Goal: Task Accomplishment & Management: Complete application form

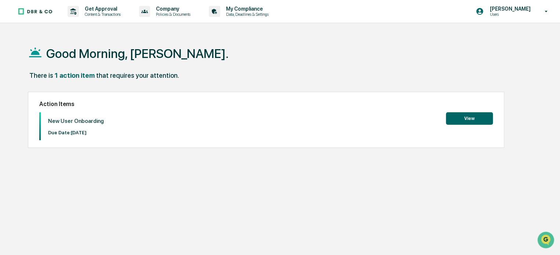
click at [462, 117] on button "View" at bounding box center [469, 118] width 47 height 12
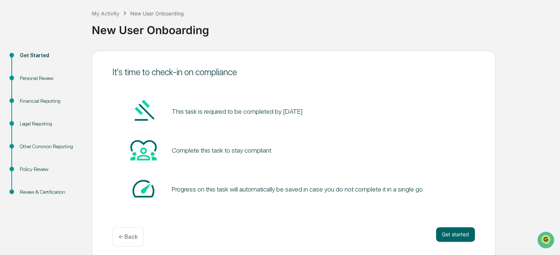
scroll to position [40, 0]
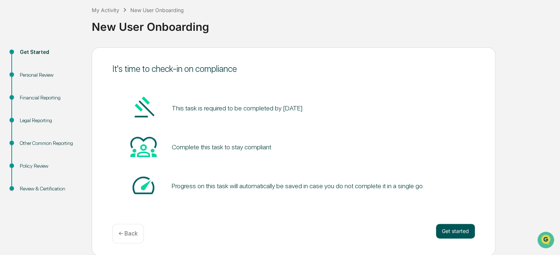
click at [457, 233] on button "Get started" at bounding box center [455, 231] width 39 height 15
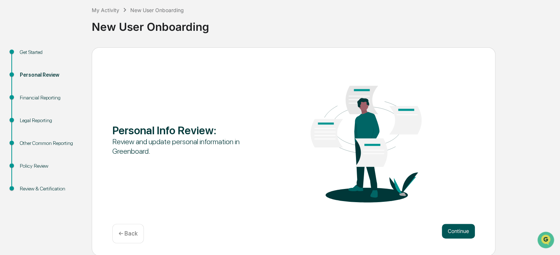
click at [466, 232] on button "Continue" at bounding box center [458, 231] width 33 height 15
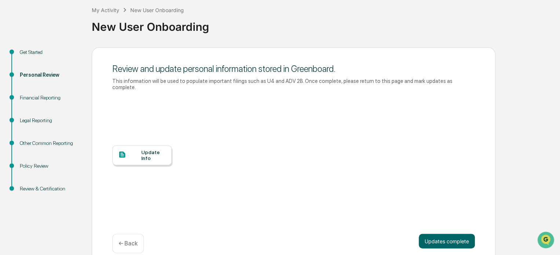
click at [146, 151] on div "Update Info" at bounding box center [153, 155] width 25 height 12
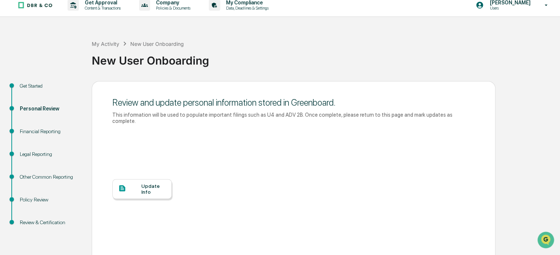
scroll to position [0, 0]
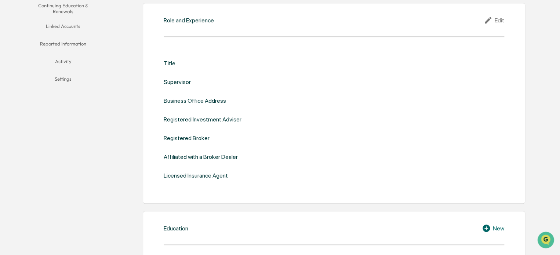
scroll to position [110, 0]
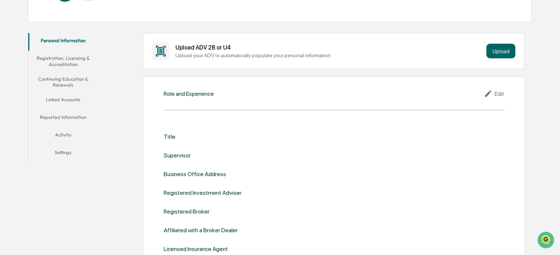
click at [219, 102] on div "Role and Experience Edit Title Supervisor Business Office Address Registered In…" at bounding box center [334, 176] width 383 height 201
click at [219, 94] on div "Role and Experience Edit" at bounding box center [334, 93] width 341 height 9
click at [500, 94] on div "Edit" at bounding box center [494, 93] width 21 height 9
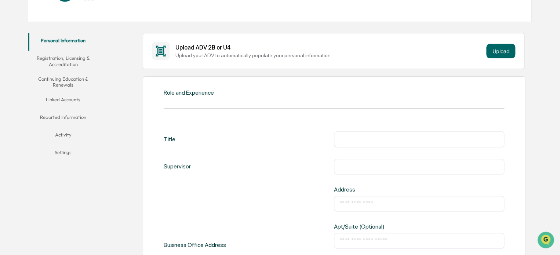
click at [393, 137] on input "text" at bounding box center [418, 138] width 159 height 7
type input "**********"
type input "*"
type input "**********"
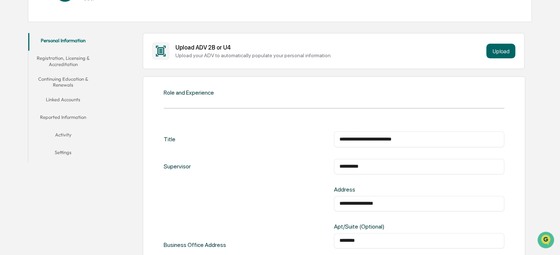
type input "********"
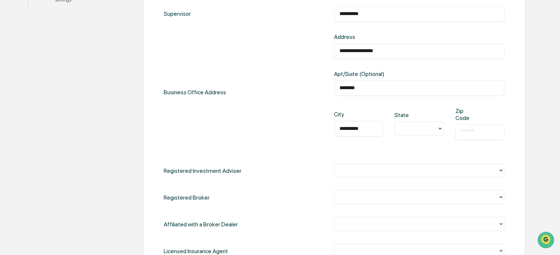
type input "**********"
type input "**"
click at [482, 130] on input "text" at bounding box center [480, 131] width 38 height 7
type input "*****"
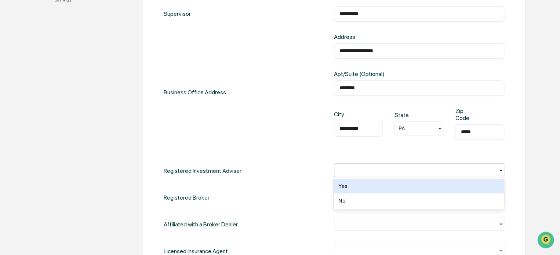
click at [399, 165] on div at bounding box center [416, 170] width 164 height 11
click at [361, 186] on div "Yes" at bounding box center [419, 186] width 170 height 15
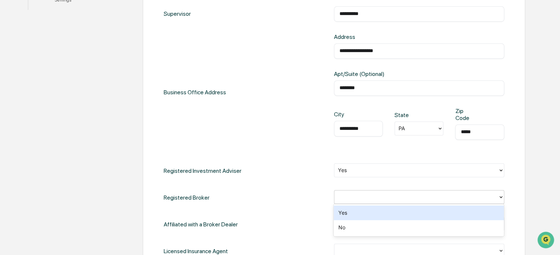
click at [357, 196] on div at bounding box center [416, 197] width 156 height 8
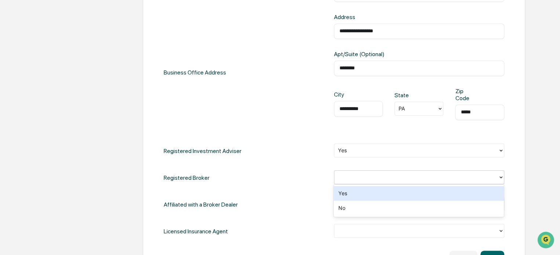
scroll to position [299, 0]
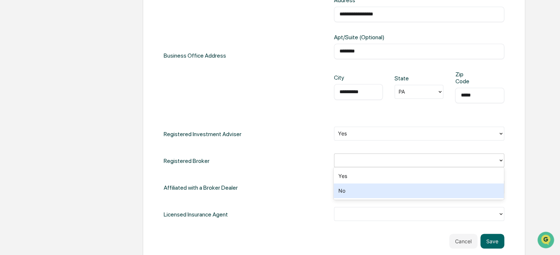
click at [358, 193] on div "No" at bounding box center [419, 191] width 170 height 15
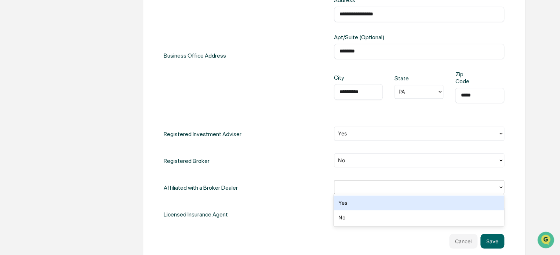
click at [360, 184] on div at bounding box center [416, 187] width 156 height 8
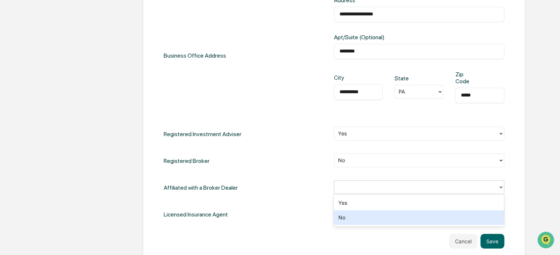
click at [343, 219] on div "No" at bounding box center [419, 217] width 170 height 15
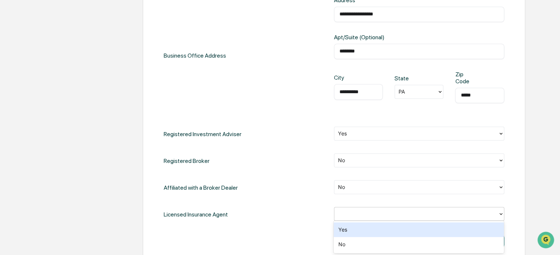
click at [344, 213] on div at bounding box center [416, 214] width 156 height 8
click at [343, 230] on div "Yes" at bounding box center [419, 229] width 170 height 15
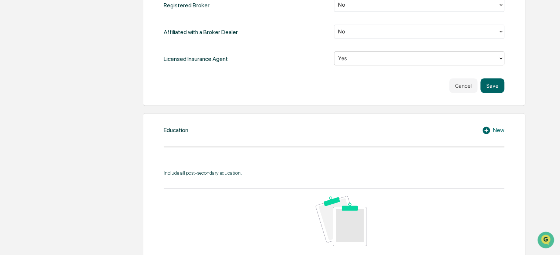
scroll to position [446, 0]
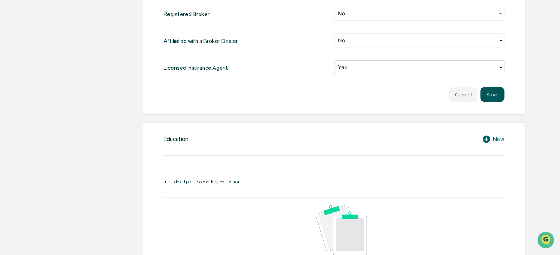
click at [501, 96] on button "Save" at bounding box center [492, 94] width 24 height 15
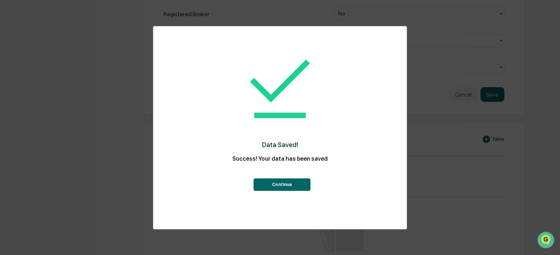
click at [298, 186] on button "Continue" at bounding box center [281, 184] width 57 height 12
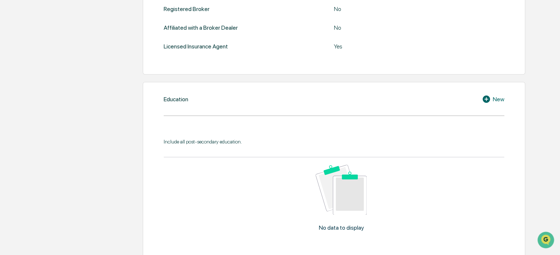
click at [256, 104] on div "Education New Include all post-secondary education. No data to display Show 10 …" at bounding box center [334, 182] width 383 height 200
click at [489, 100] on icon at bounding box center [486, 98] width 7 height 7
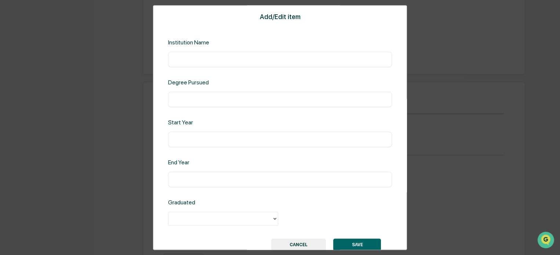
click at [208, 58] on input "text" at bounding box center [280, 59] width 213 height 7
type input "**********"
type input "****"
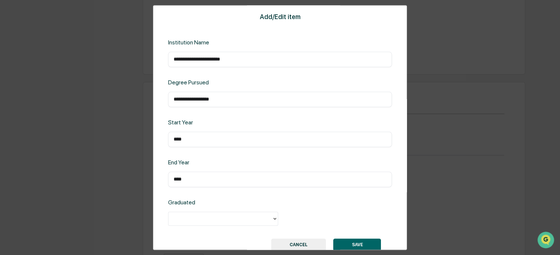
click at [251, 224] on div at bounding box center [220, 218] width 104 height 11
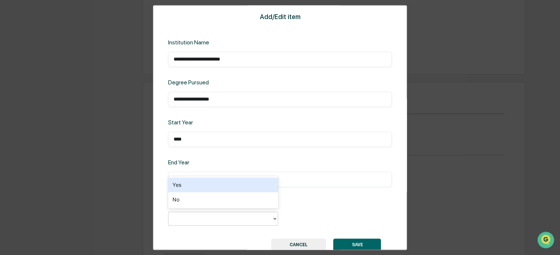
click at [194, 185] on div "Yes" at bounding box center [223, 185] width 110 height 15
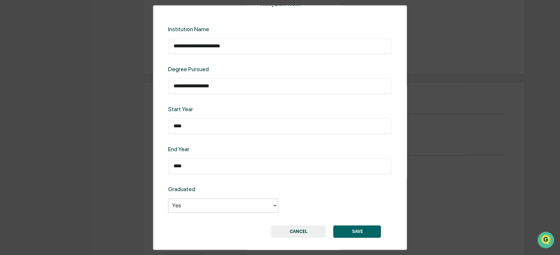
scroll to position [19, 0]
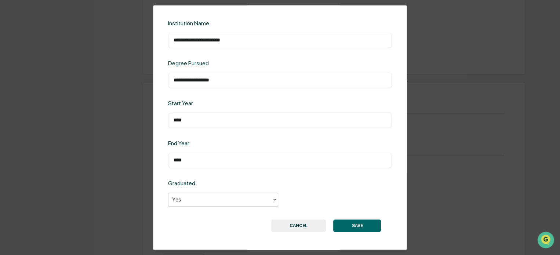
click at [361, 224] on button "SAVE" at bounding box center [357, 225] width 48 height 12
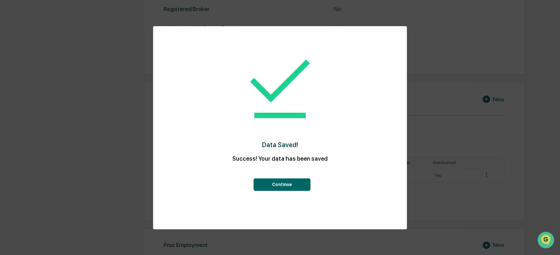
click at [292, 188] on button "Continue" at bounding box center [281, 184] width 57 height 12
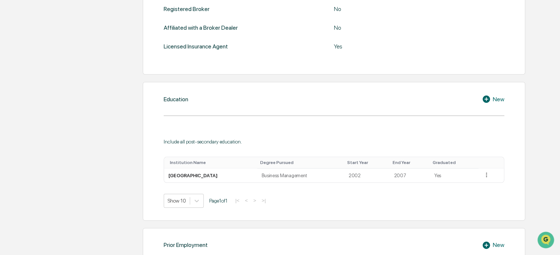
click at [485, 102] on icon at bounding box center [486, 98] width 7 height 7
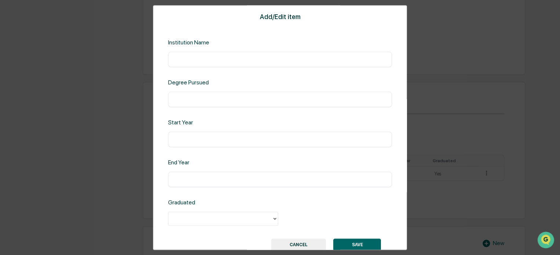
click at [185, 56] on input "text" at bounding box center [280, 59] width 213 height 7
type input "**********"
type input "****"
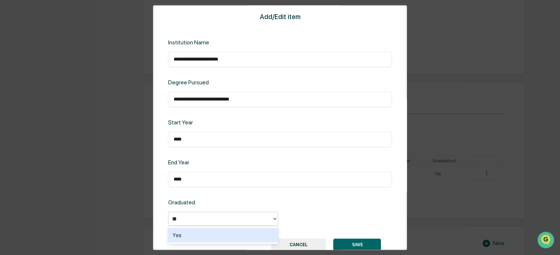
type input "***"
click at [220, 230] on div "Yes" at bounding box center [223, 235] width 110 height 15
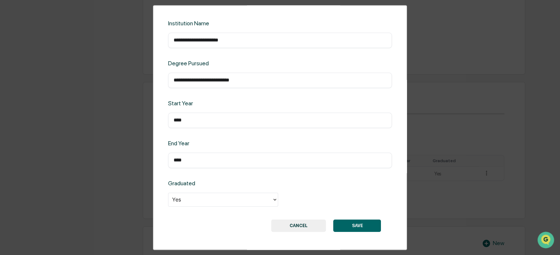
click at [367, 229] on button "SAVE" at bounding box center [357, 225] width 48 height 12
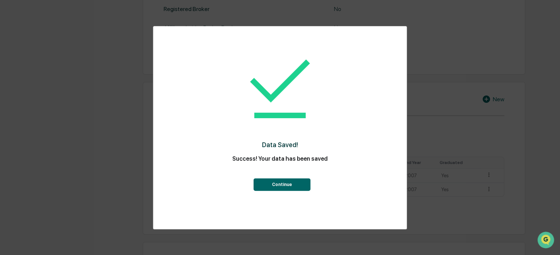
click at [297, 185] on button "Continue" at bounding box center [281, 184] width 57 height 12
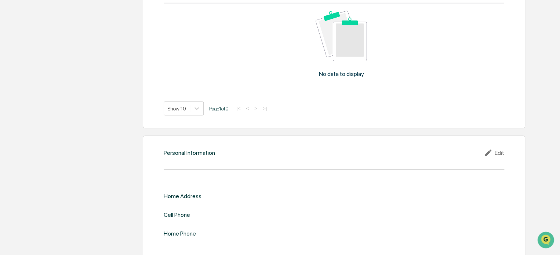
scroll to position [636, 0]
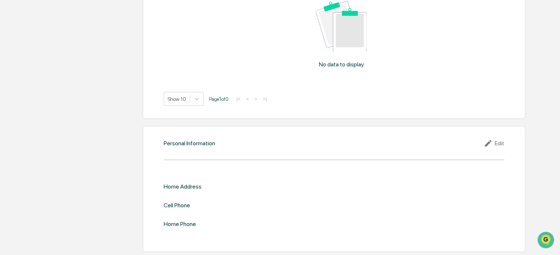
click at [484, 144] on icon at bounding box center [489, 143] width 11 height 9
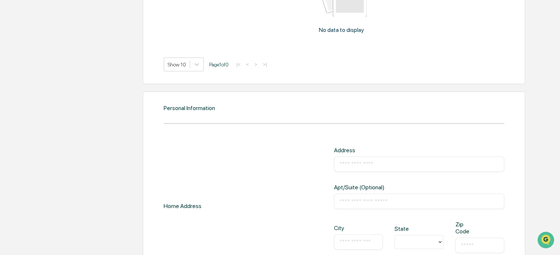
scroll to position [710, 0]
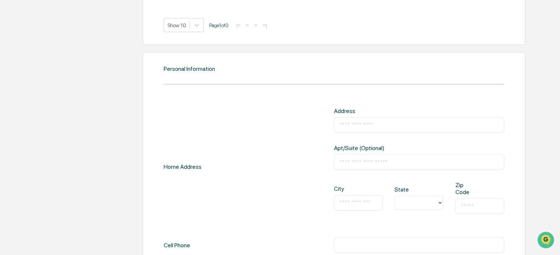
click at [382, 126] on input "text" at bounding box center [418, 124] width 159 height 7
type input "**********"
click at [357, 201] on input "text" at bounding box center [358, 202] width 38 height 7
type input "*********"
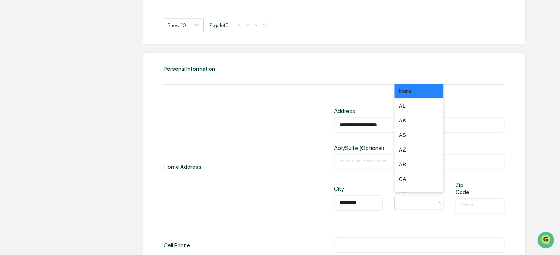
click at [429, 201] on div at bounding box center [416, 203] width 35 height 8
type input "*"
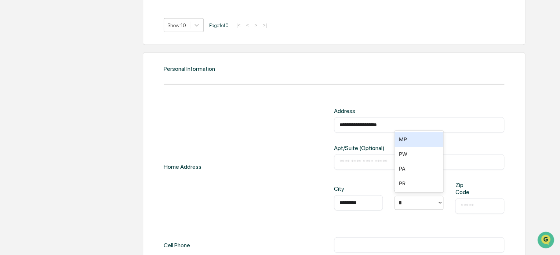
type input "**"
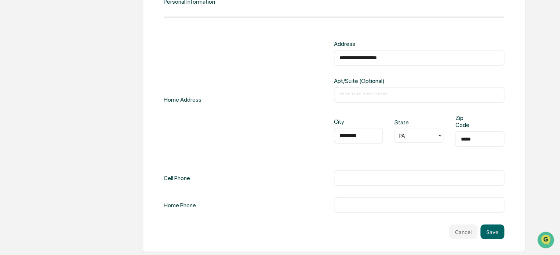
type input "*****"
click at [401, 167] on div "**********" at bounding box center [334, 126] width 341 height 173
click at [406, 178] on input "text" at bounding box center [418, 177] width 159 height 7
type input "**********"
click at [493, 232] on button "Save" at bounding box center [492, 232] width 24 height 15
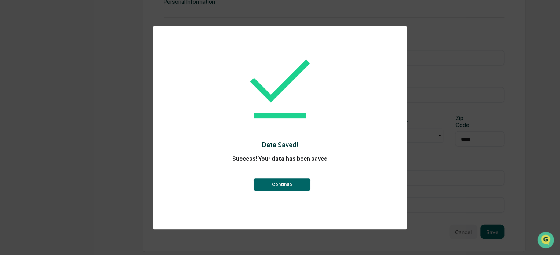
click at [300, 184] on button "Continue" at bounding box center [281, 184] width 57 height 12
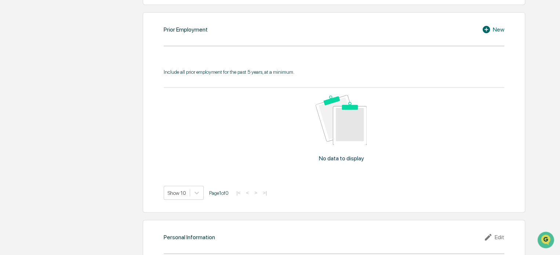
scroll to position [462, 0]
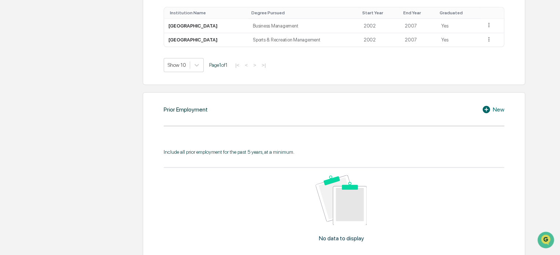
click at [490, 110] on icon at bounding box center [487, 109] width 11 height 9
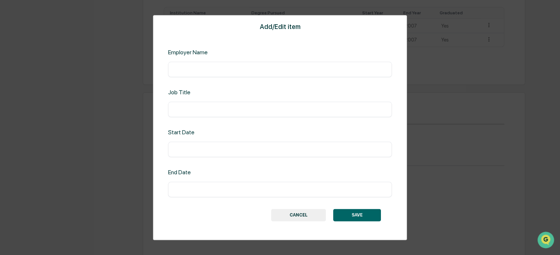
click at [204, 77] on div "Add/Edit item Employer Name ​ Job Title ​ Start Date ​ End Date ​ SAVE CANCEL" at bounding box center [280, 127] width 254 height 225
click at [181, 68] on input "text" at bounding box center [280, 69] width 213 height 7
type input "**********"
type input "****"
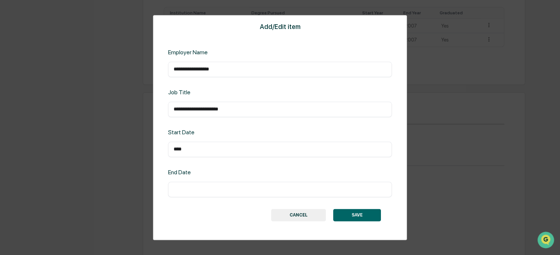
type input "*"
type input "****"
click at [359, 217] on button "SAVE" at bounding box center [357, 215] width 48 height 12
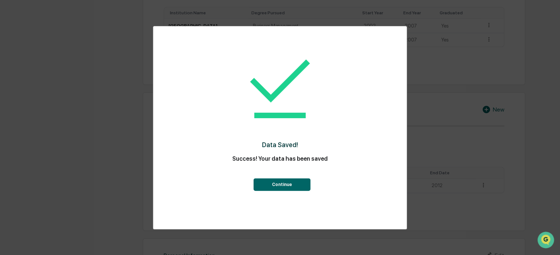
click at [275, 182] on button "Continue" at bounding box center [281, 184] width 57 height 12
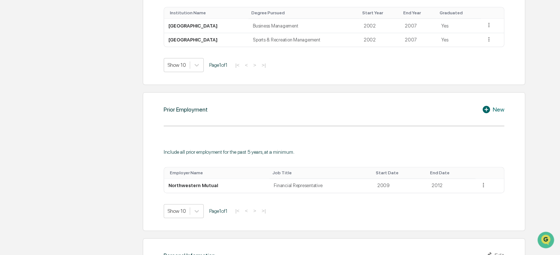
click at [486, 110] on icon at bounding box center [487, 109] width 11 height 9
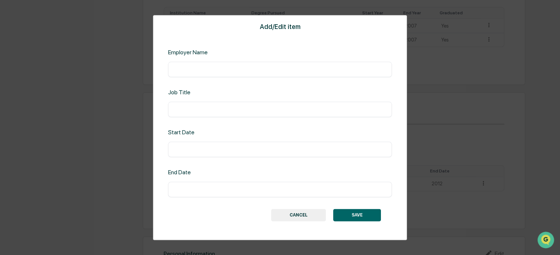
click at [230, 66] on input "text" at bounding box center [280, 69] width 213 height 7
type input "**********"
type input "****"
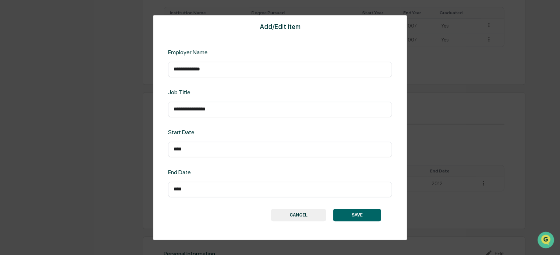
click at [345, 211] on button "SAVE" at bounding box center [357, 215] width 48 height 12
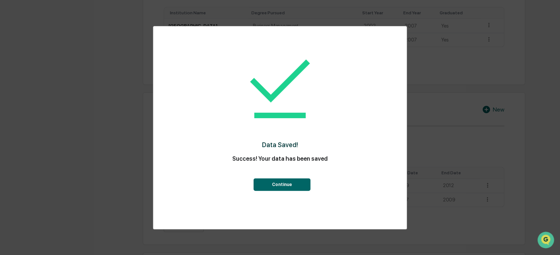
click at [287, 183] on button "Continue" at bounding box center [281, 184] width 57 height 12
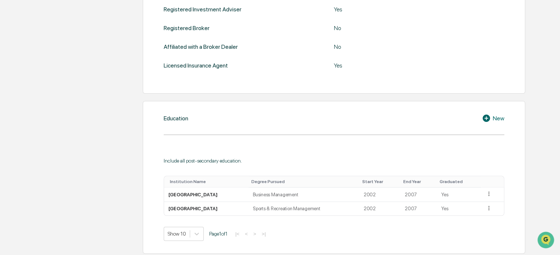
scroll to position [147, 0]
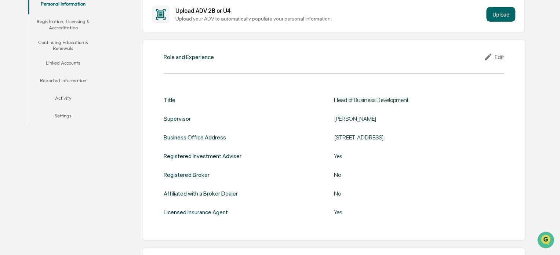
click at [65, 25] on button "Registration, Licensing & Accreditation" at bounding box center [63, 24] width 70 height 21
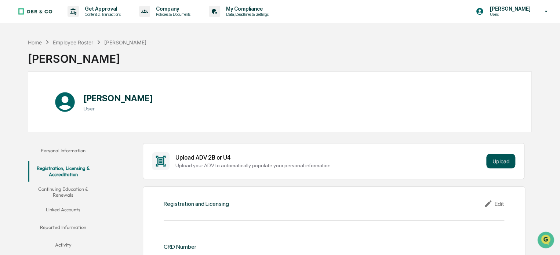
click at [504, 164] on button "Upload" at bounding box center [500, 161] width 29 height 15
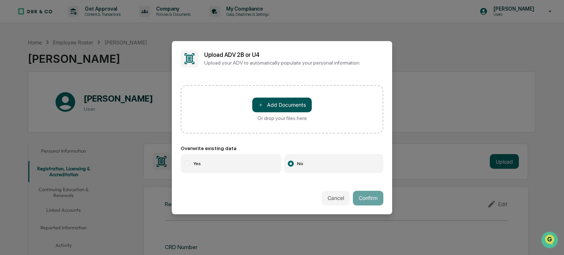
click at [280, 104] on button "＋ Add Documents" at bounding box center [281, 105] width 59 height 15
click at [342, 199] on button "Cancel" at bounding box center [336, 198] width 28 height 15
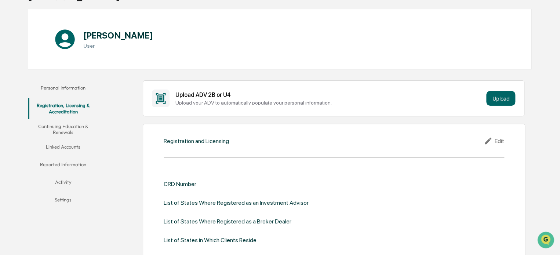
scroll to position [126, 0]
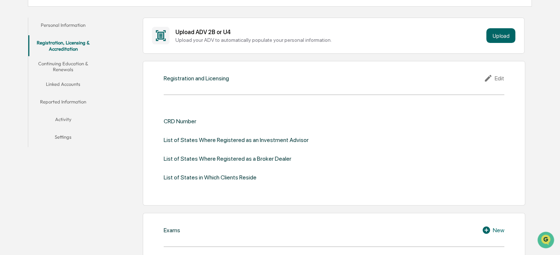
click at [184, 123] on div "CRD Number" at bounding box center [180, 121] width 33 height 7
click at [222, 85] on div "Registration and Licensing Edit CRD Number List of States Where Registered as a…" at bounding box center [334, 133] width 383 height 145
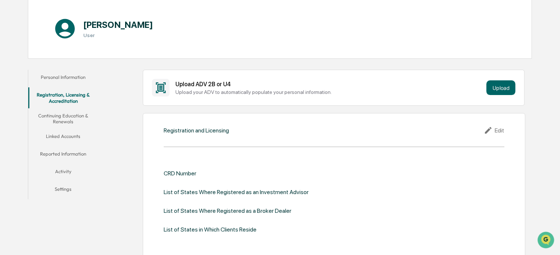
scroll to position [0, 0]
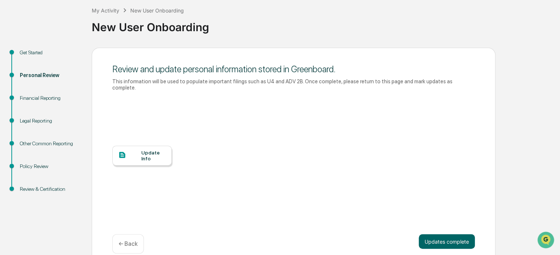
scroll to position [44, 0]
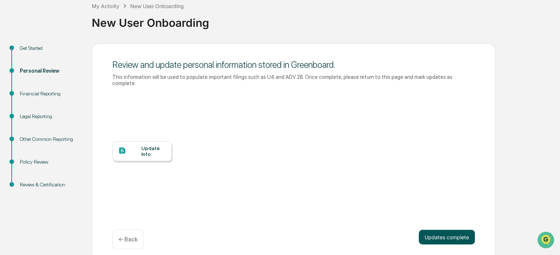
click at [446, 236] on button "Updates complete" at bounding box center [447, 237] width 56 height 15
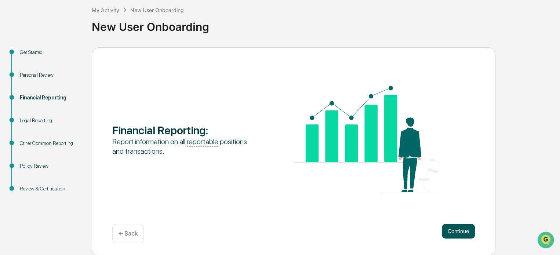
click at [454, 228] on button "Continue" at bounding box center [458, 231] width 33 height 15
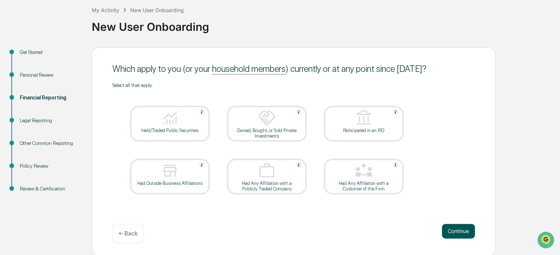
click at [466, 233] on button "Continue" at bounding box center [458, 231] width 33 height 15
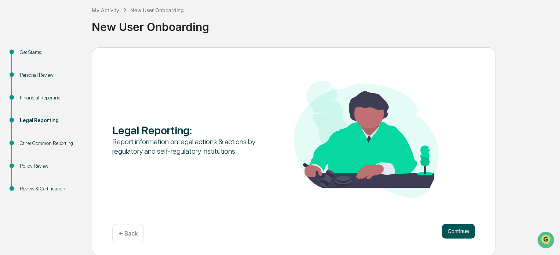
click at [452, 236] on button "Continue" at bounding box center [458, 231] width 33 height 15
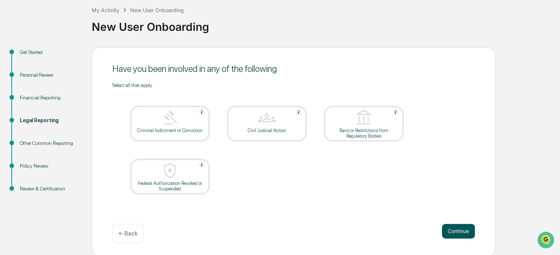
click at [452, 228] on button "Continue" at bounding box center [458, 231] width 33 height 15
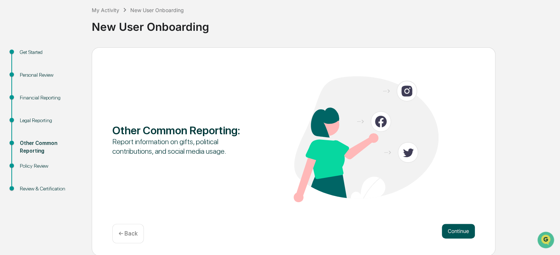
click at [455, 232] on button "Continue" at bounding box center [458, 231] width 33 height 15
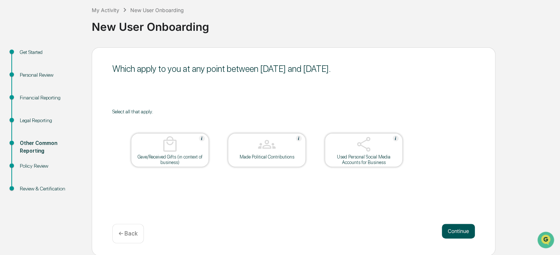
click at [450, 230] on button "Continue" at bounding box center [458, 231] width 33 height 15
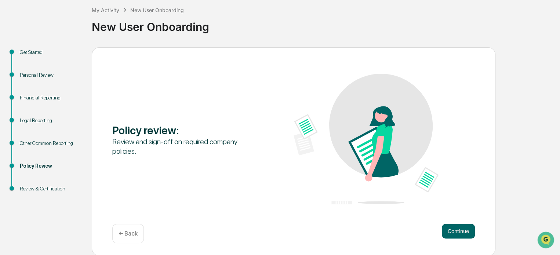
click at [450, 230] on button "Continue" at bounding box center [458, 231] width 33 height 15
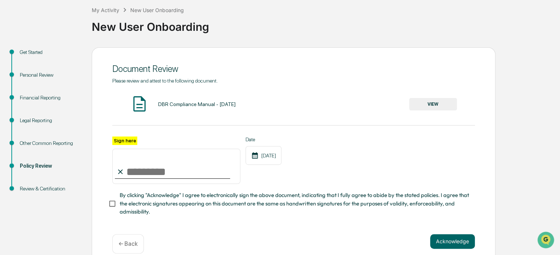
click at [431, 102] on button "VIEW" at bounding box center [433, 104] width 48 height 12
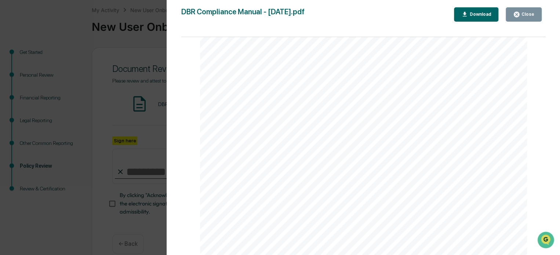
scroll to position [0, 0]
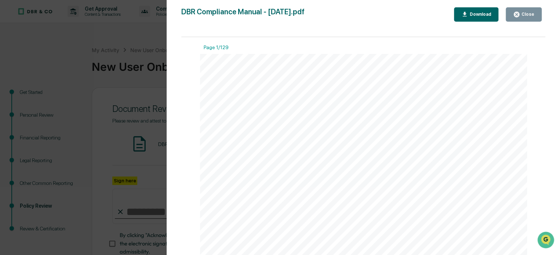
click at [530, 12] on div "Close" at bounding box center [527, 14] width 14 height 5
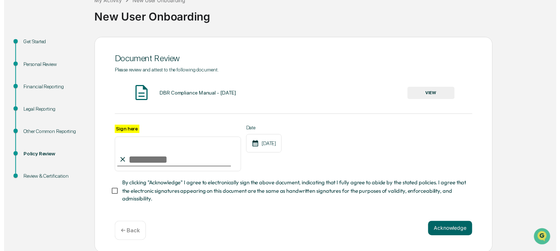
scroll to position [53, 0]
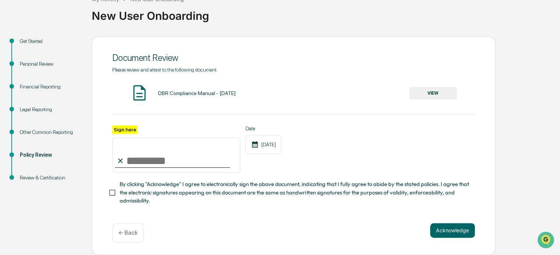
click at [152, 147] on input "Sign here" at bounding box center [176, 155] width 128 height 35
type input "**********"
click at [451, 232] on button "Acknowledge" at bounding box center [452, 230] width 45 height 15
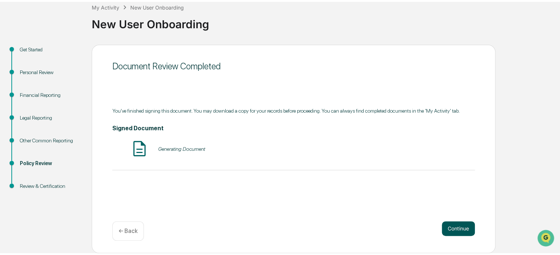
scroll to position [40, 0]
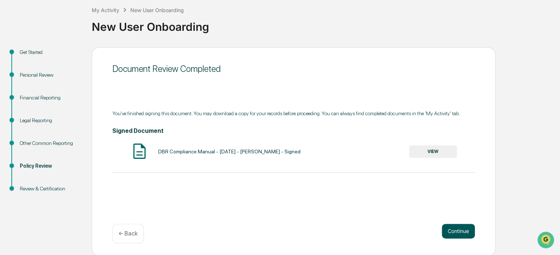
click at [456, 236] on button "Continue" at bounding box center [458, 231] width 33 height 15
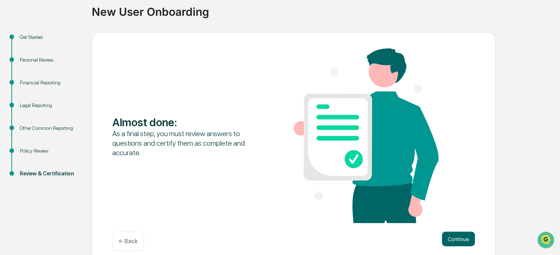
scroll to position [63, 0]
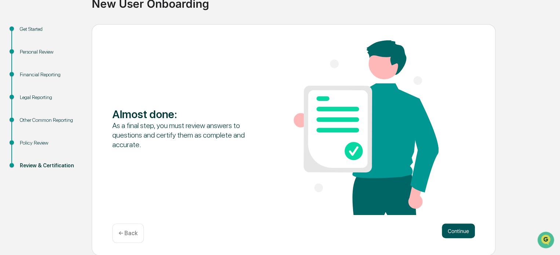
click at [458, 235] on button "Continue" at bounding box center [458, 231] width 33 height 15
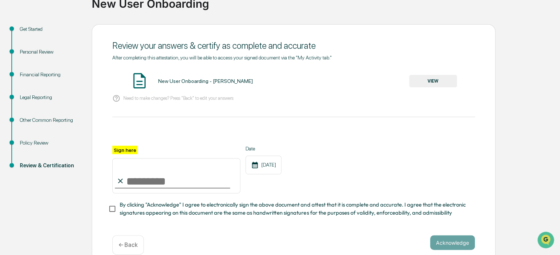
click at [37, 48] on div "Personal Review" at bounding box center [50, 52] width 60 height 8
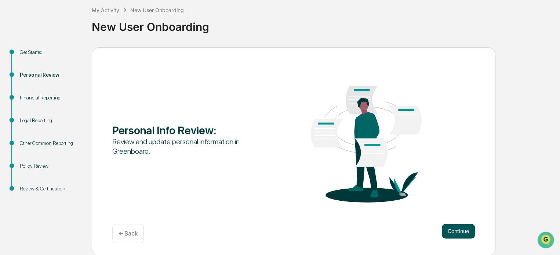
click at [458, 233] on button "Continue" at bounding box center [458, 231] width 33 height 15
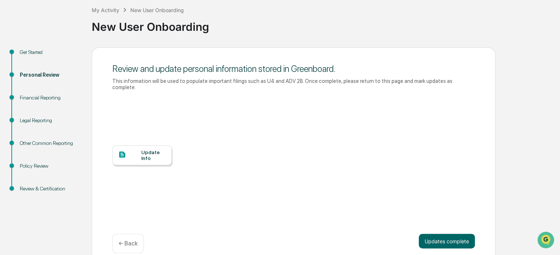
click at [148, 149] on div "Update Info" at bounding box center [153, 155] width 25 height 12
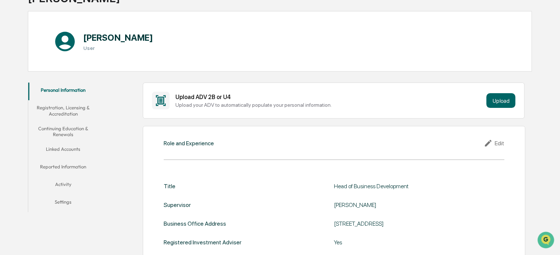
scroll to position [48, 0]
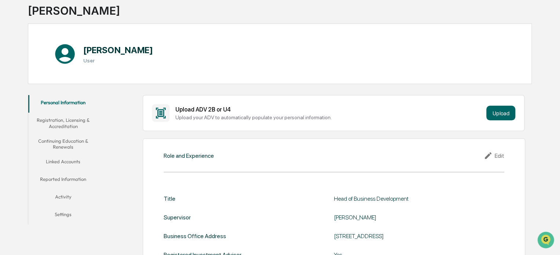
click at [64, 126] on button "Registration, Licensing & Accreditation" at bounding box center [63, 123] width 70 height 21
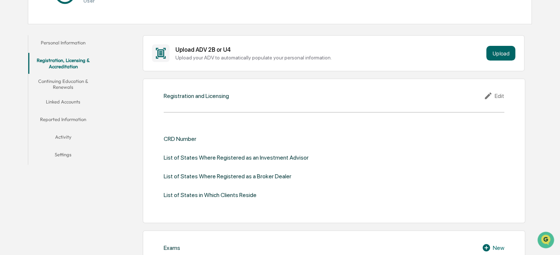
scroll to position [121, 0]
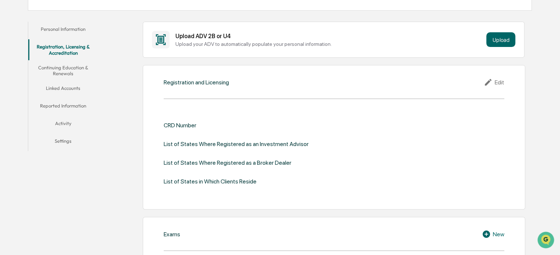
click at [189, 130] on div "CRD Number List of States Where Registered as an Investment Advisor List of Sta…" at bounding box center [334, 153] width 341 height 63
click at [191, 124] on div "CRD Number" at bounding box center [180, 125] width 33 height 7
click at [207, 87] on div "Registration and Licensing Edit CRD Number List of States Where Registered as a…" at bounding box center [334, 137] width 383 height 145
click at [492, 85] on icon at bounding box center [489, 82] width 11 height 9
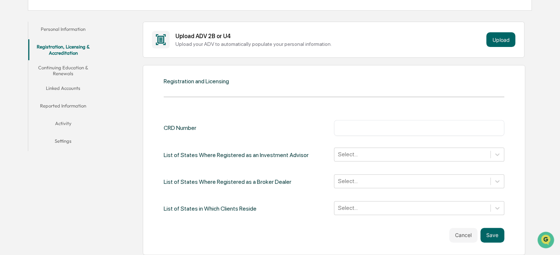
click at [395, 129] on input "text" at bounding box center [418, 127] width 159 height 7
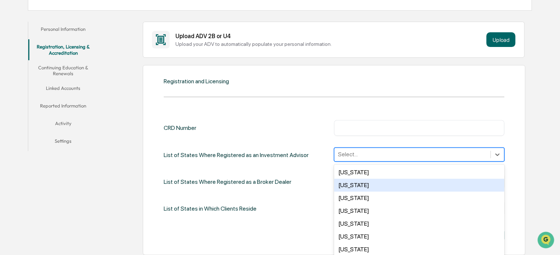
scroll to position [143, 0]
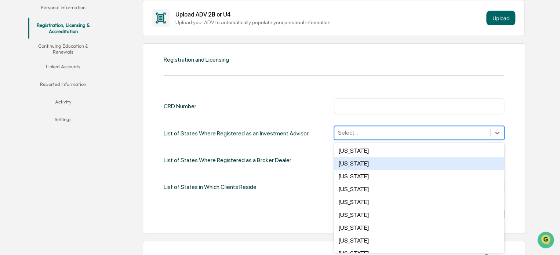
click at [356, 140] on div "50 results available. Use Up and Down to choose options, press Enter to select …" at bounding box center [419, 133] width 170 height 14
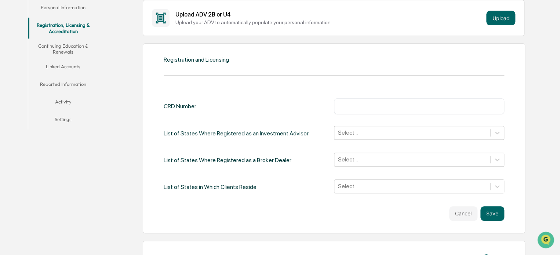
click at [362, 105] on input "text" at bounding box center [418, 105] width 159 height 7
paste input "*******"
type input "*******"
click at [368, 134] on div at bounding box center [412, 132] width 149 height 8
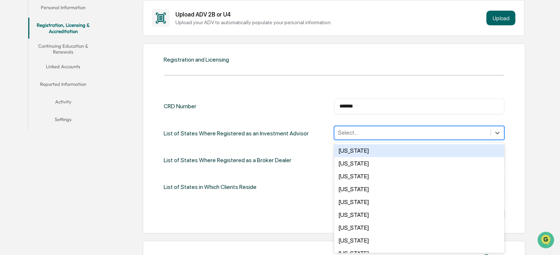
click at [426, 131] on div at bounding box center [412, 132] width 149 height 8
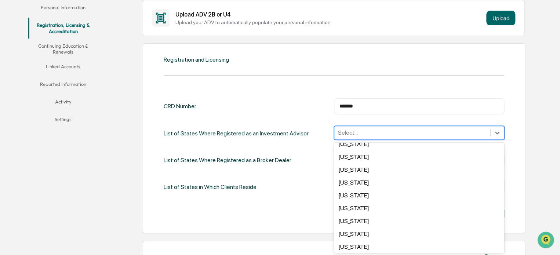
scroll to position [440, 0]
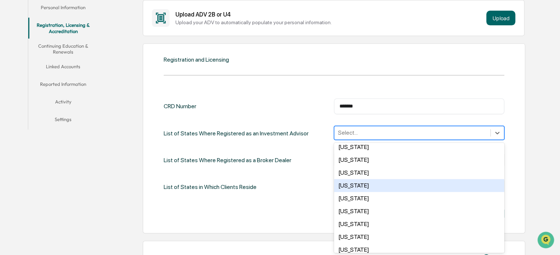
click at [361, 190] on div "Pennsylvania" at bounding box center [419, 185] width 170 height 13
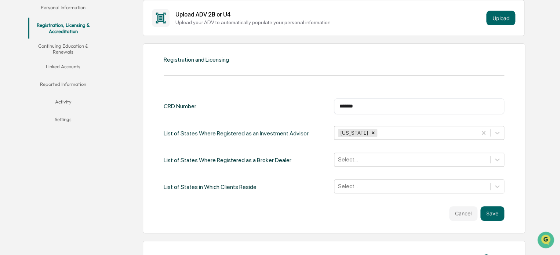
click at [290, 173] on div "CRD Number ******* ​ List of States Where Registered as an Investment Advisor P…" at bounding box center [334, 146] width 341 height 96
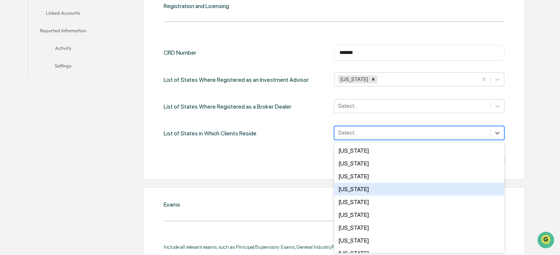
click at [374, 140] on div "50 results available. Use Up and Down to choose options, press Enter to select …" at bounding box center [419, 133] width 170 height 14
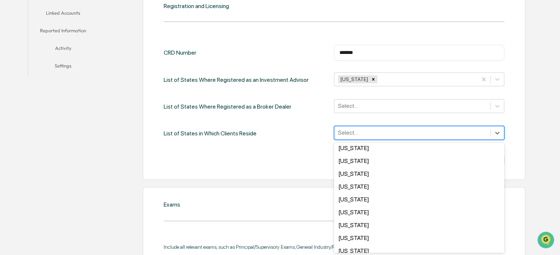
scroll to position [404, 0]
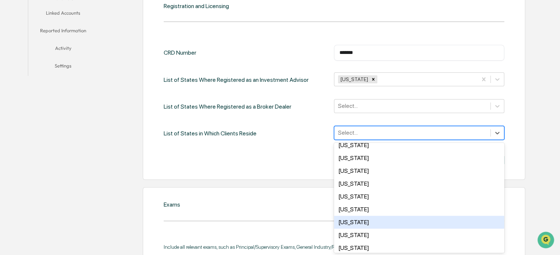
click at [351, 222] on div "Pennsylvania" at bounding box center [419, 222] width 170 height 13
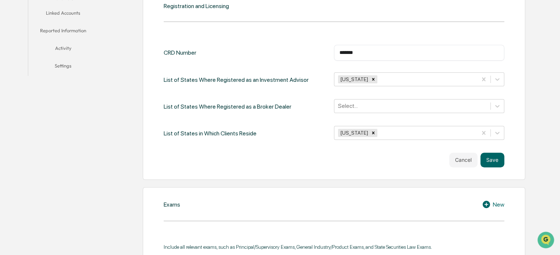
click at [268, 156] on div "Cancel Save" at bounding box center [334, 160] width 341 height 15
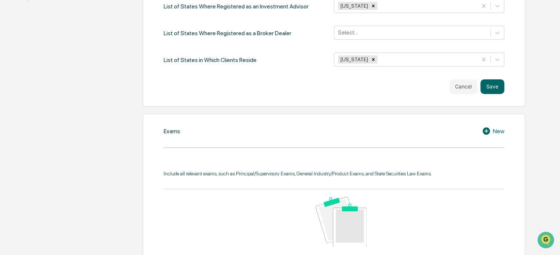
click at [430, 137] on div "Exams New Include all relevant exams, such as Principal/Supervisory Exams, Gene…" at bounding box center [334, 214] width 383 height 200
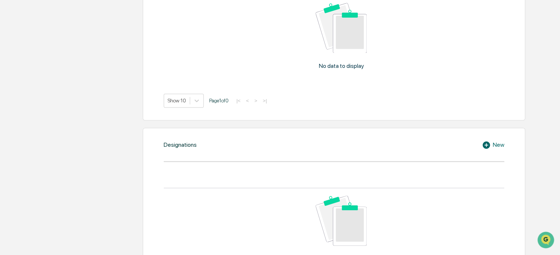
scroll to position [527, 0]
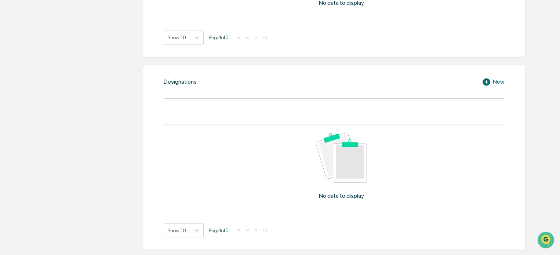
click at [486, 78] on icon at bounding box center [486, 81] width 7 height 7
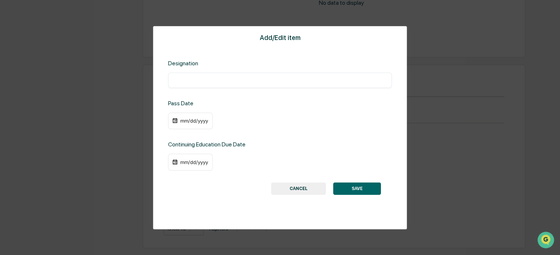
click at [213, 77] on input "text" at bounding box center [280, 80] width 213 height 7
type input "*"
type input "***"
click at [182, 120] on div "mm/dd/yyyy" at bounding box center [193, 121] width 29 height 6
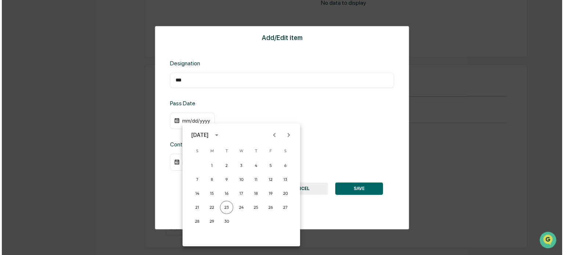
scroll to position [527, 0]
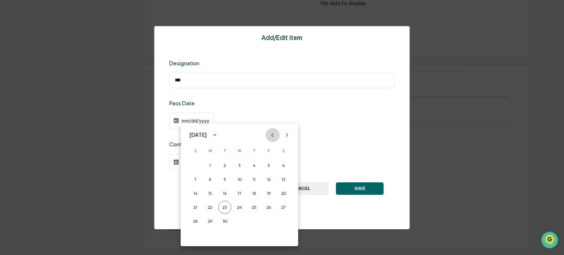
click at [276, 138] on icon "Previous month" at bounding box center [272, 135] width 8 height 8
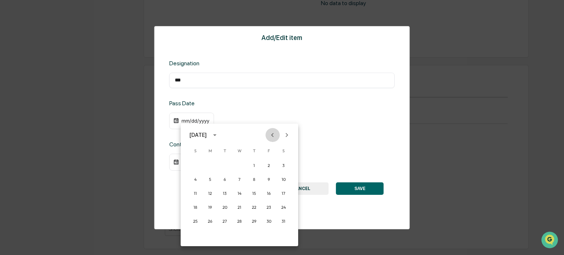
click at [276, 138] on icon "Previous month" at bounding box center [272, 135] width 8 height 8
click at [219, 131] on icon "calendar view is open, switch to year view" at bounding box center [215, 135] width 8 height 8
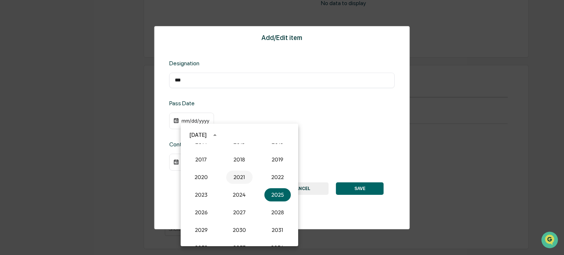
scroll to position [643, 0]
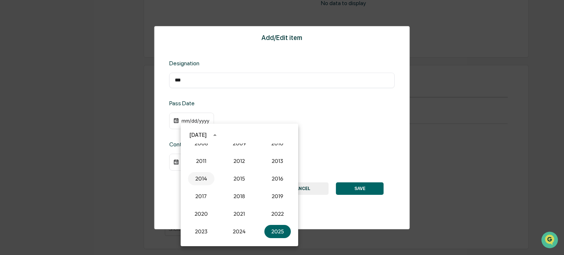
click at [206, 177] on button "2014" at bounding box center [201, 178] width 26 height 13
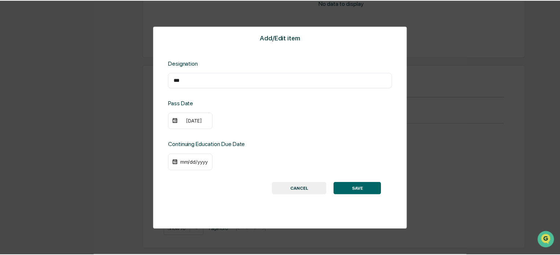
scroll to position [527, 0]
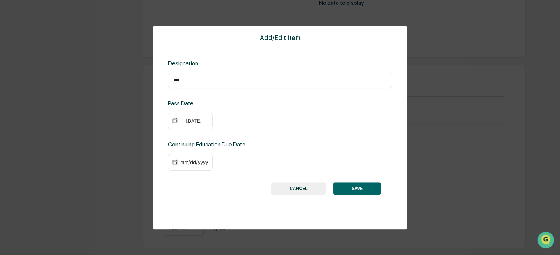
click at [193, 118] on div "09/23/2014" at bounding box center [193, 121] width 29 height 6
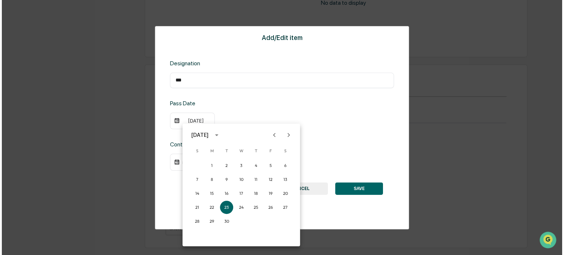
scroll to position [527, 0]
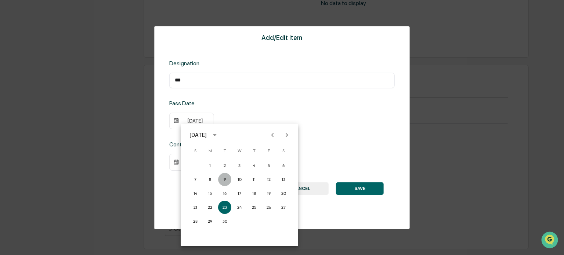
click at [226, 178] on button "9" at bounding box center [224, 179] width 13 height 13
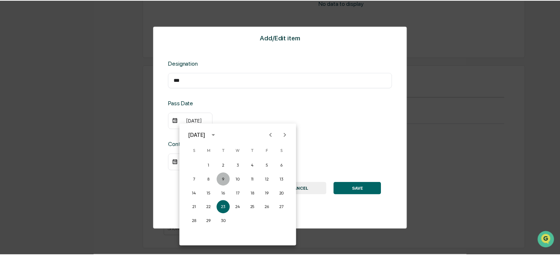
scroll to position [527, 0]
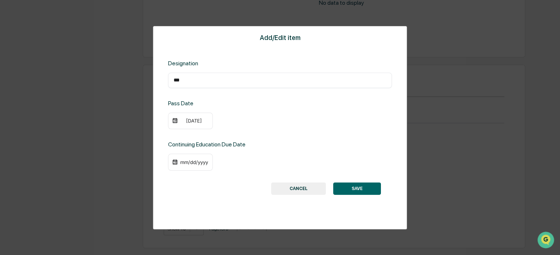
click at [189, 157] on div "mm/dd/yyyy" at bounding box center [190, 162] width 45 height 17
click at [191, 164] on div "mm/dd/yyyy" at bounding box center [193, 162] width 29 height 6
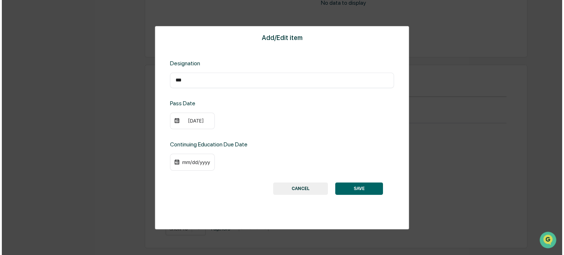
scroll to position [527, 0]
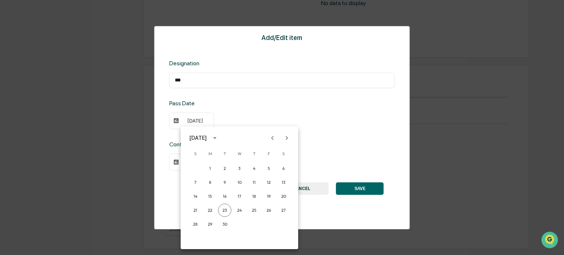
click at [288, 138] on icon "Next month" at bounding box center [287, 138] width 8 height 8
click at [285, 226] on button "31" at bounding box center [283, 224] width 13 height 13
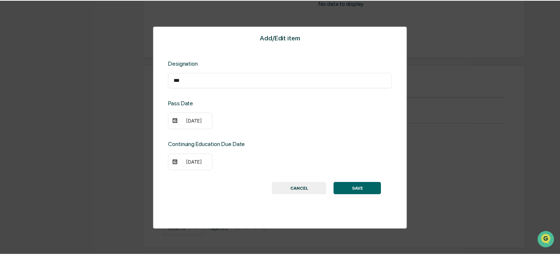
scroll to position [527, 0]
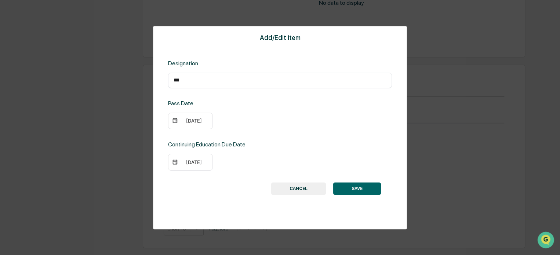
click at [364, 192] on button "SAVE" at bounding box center [357, 188] width 48 height 12
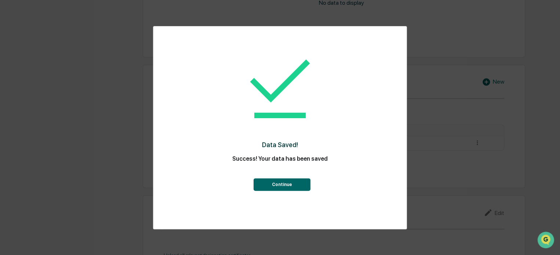
click at [295, 182] on button "Continue" at bounding box center [281, 184] width 57 height 12
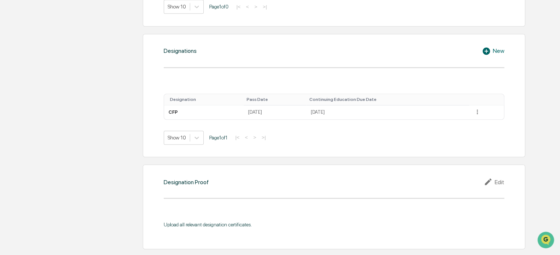
scroll to position [600, 0]
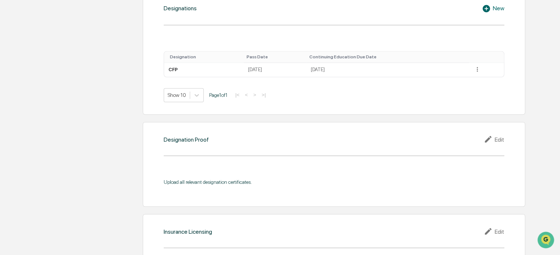
click at [495, 144] on div "Designation Proof Edit Upload all relevant designation certificates." at bounding box center [334, 164] width 383 height 85
click at [495, 139] on div "Edit" at bounding box center [494, 139] width 21 height 9
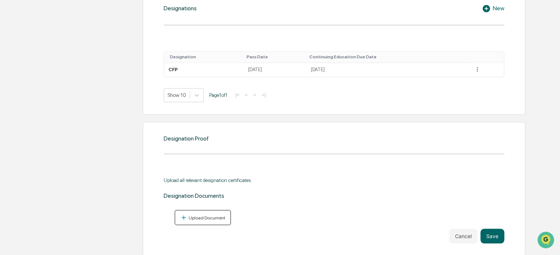
click at [206, 212] on button "Upload Document" at bounding box center [203, 217] width 56 height 15
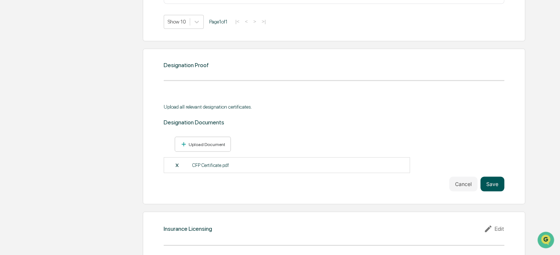
click at [499, 189] on button "Save" at bounding box center [492, 184] width 24 height 15
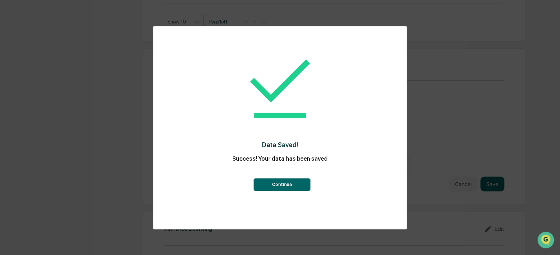
click at [288, 183] on button "Continue" at bounding box center [281, 184] width 57 height 12
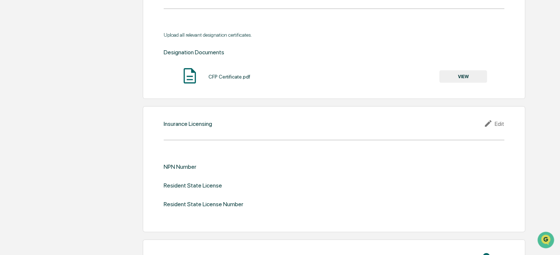
scroll to position [784, 0]
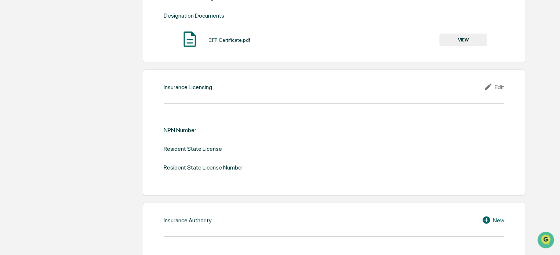
click at [178, 130] on div "NPN Number" at bounding box center [180, 130] width 33 height 7
click at [496, 89] on div "Edit" at bounding box center [494, 87] width 21 height 9
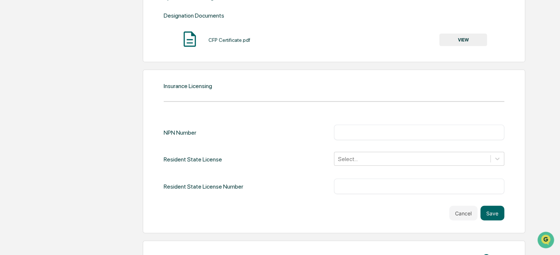
click at [350, 131] on input "text" at bounding box center [418, 132] width 159 height 7
type input "******"
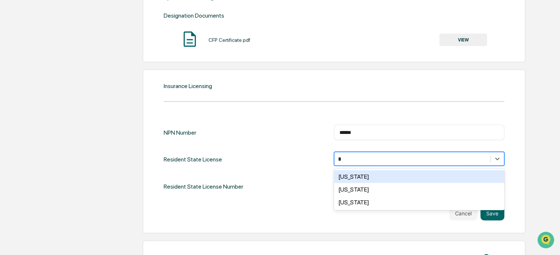
type input "**"
click at [352, 175] on div "Pennsylvania" at bounding box center [419, 176] width 170 height 13
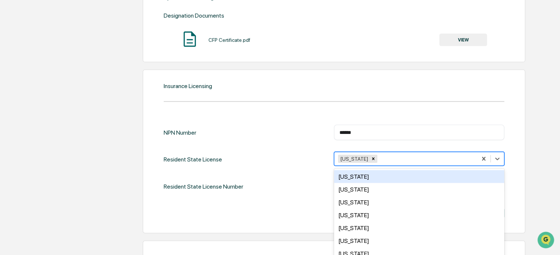
click at [281, 199] on div "NPN Number ****** ​ Resident State License option Pennsylvania, selected. 49 re…" at bounding box center [334, 173] width 341 height 96
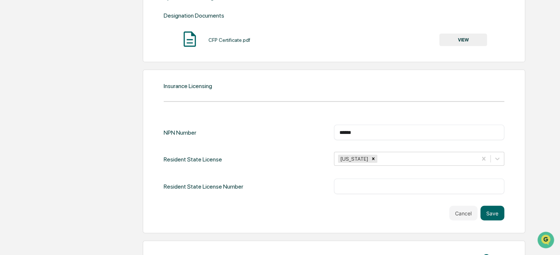
click at [355, 187] on input "text" at bounding box center [418, 186] width 159 height 7
click at [346, 129] on input "******" at bounding box center [418, 132] width 159 height 7
click at [354, 183] on input "text" at bounding box center [418, 186] width 159 height 7
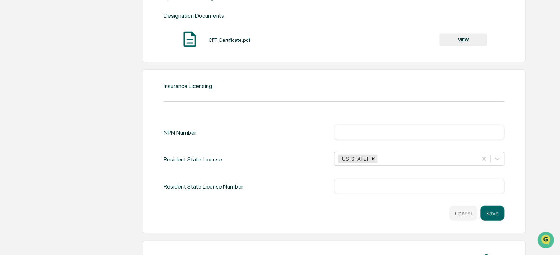
paste input "******"
type input "******"
click at [360, 131] on input "text" at bounding box center [418, 132] width 159 height 7
click at [361, 132] on input "text" at bounding box center [418, 132] width 159 height 7
paste input "*******"
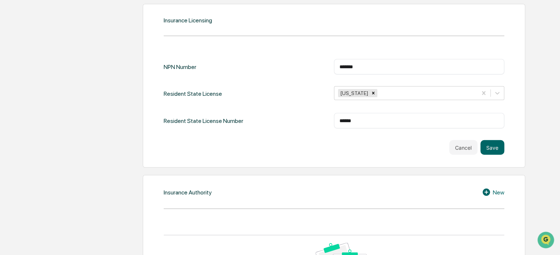
scroll to position [847, 0]
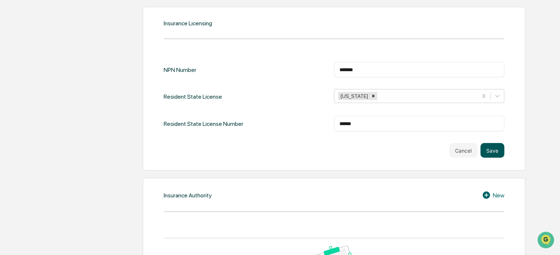
type input "*******"
click at [497, 151] on button "Save" at bounding box center [492, 150] width 24 height 15
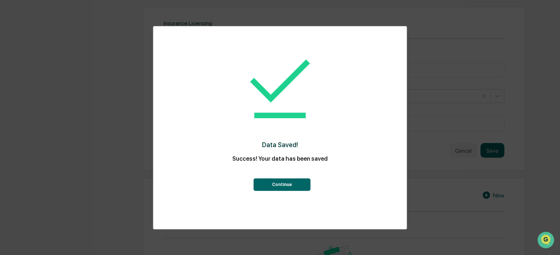
click at [289, 184] on button "Continue" at bounding box center [281, 184] width 57 height 12
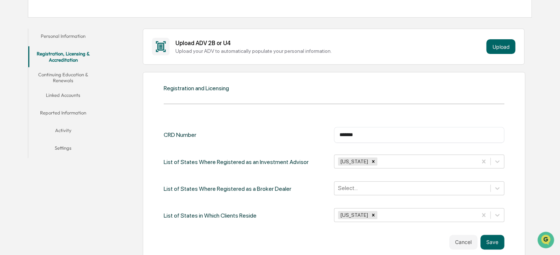
scroll to position [113, 0]
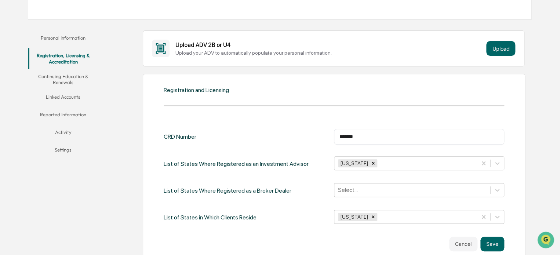
click at [60, 79] on button "Continuing Education & Renewals" at bounding box center [63, 79] width 70 height 21
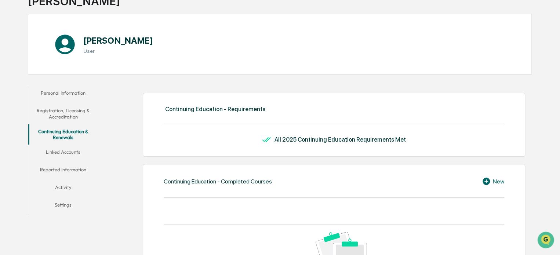
scroll to position [57, 0]
click at [79, 153] on button "Linked Accounts" at bounding box center [63, 154] width 70 height 18
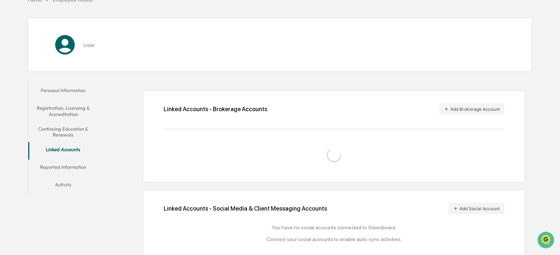
scroll to position [57, 0]
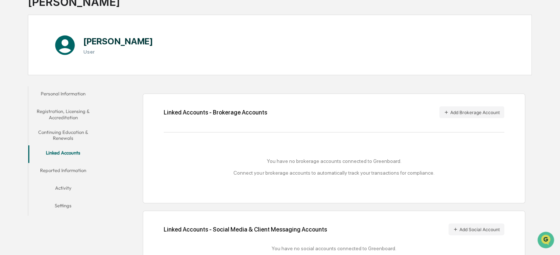
click at [54, 170] on button "Reported Information" at bounding box center [63, 172] width 70 height 18
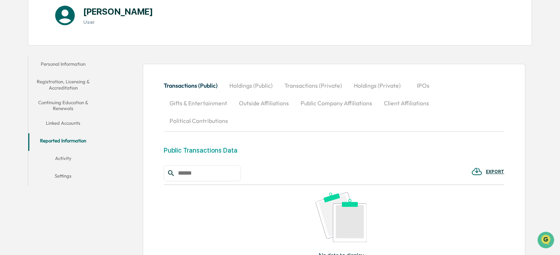
scroll to position [130, 0]
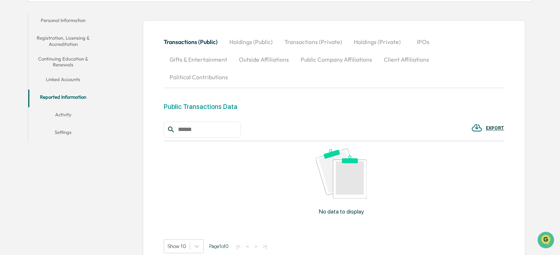
click at [68, 114] on button "Activity" at bounding box center [63, 116] width 70 height 18
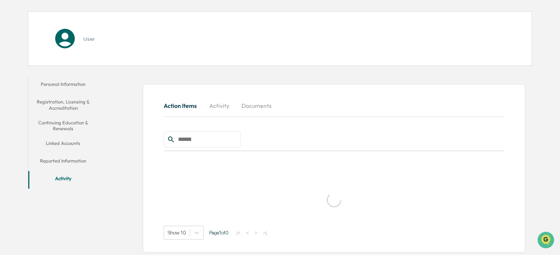
scroll to position [35, 0]
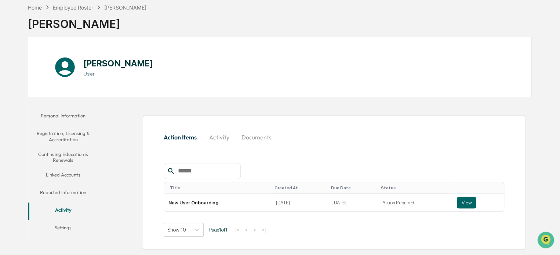
click at [68, 230] on button "Settings" at bounding box center [63, 229] width 70 height 18
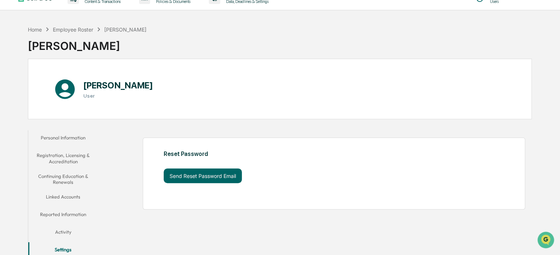
scroll to position [35, 0]
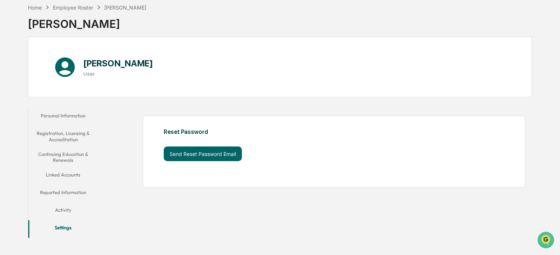
click at [63, 115] on button "Personal Information" at bounding box center [63, 117] width 70 height 18
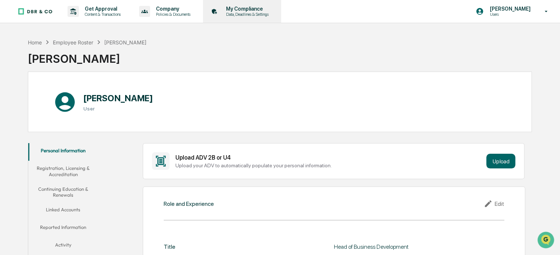
click at [253, 7] on p "My Compliance" at bounding box center [246, 9] width 52 height 6
click at [97, 97] on h1 "[PERSON_NAME]" at bounding box center [117, 98] width 69 height 11
click at [37, 41] on div "Home" at bounding box center [35, 42] width 14 height 6
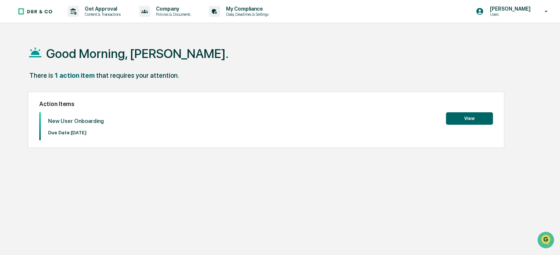
click at [458, 116] on button "View" at bounding box center [469, 118] width 47 height 12
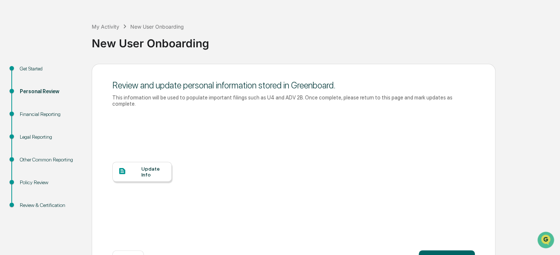
scroll to position [44, 0]
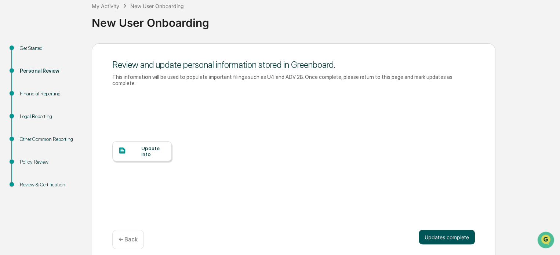
click at [449, 230] on button "Updates complete" at bounding box center [447, 237] width 56 height 15
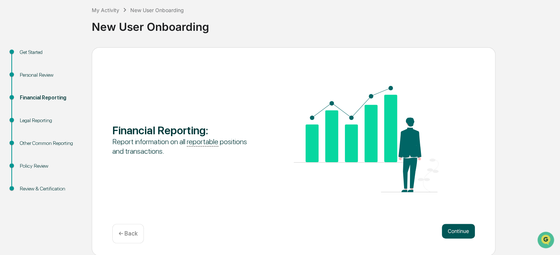
click at [453, 232] on button "Continue" at bounding box center [458, 231] width 33 height 15
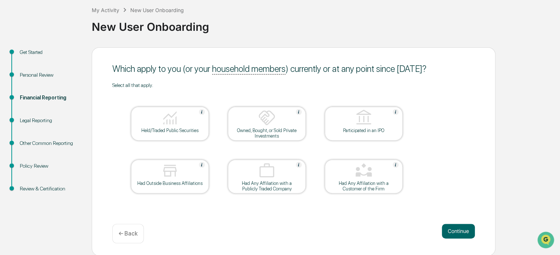
click at [453, 232] on button "Continue" at bounding box center [458, 231] width 33 height 15
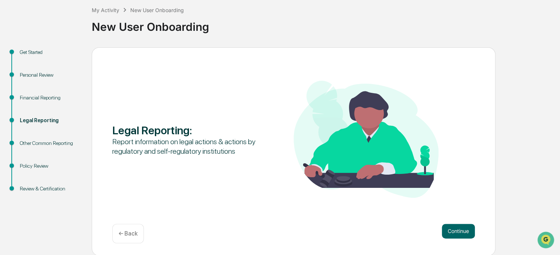
click at [453, 232] on button "Continue" at bounding box center [458, 231] width 33 height 15
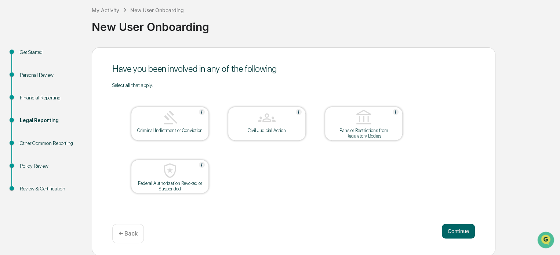
click at [453, 232] on button "Continue" at bounding box center [458, 231] width 33 height 15
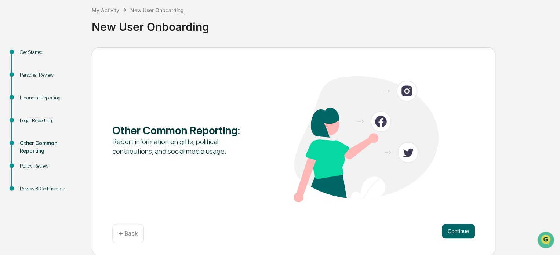
click at [453, 232] on button "Continue" at bounding box center [458, 231] width 33 height 15
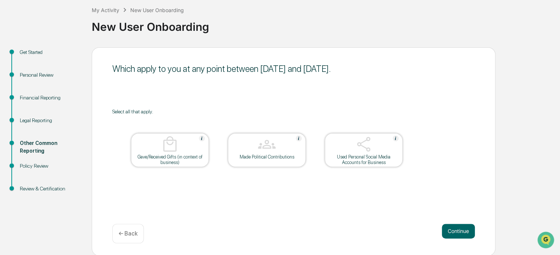
click at [453, 232] on button "Continue" at bounding box center [458, 231] width 33 height 15
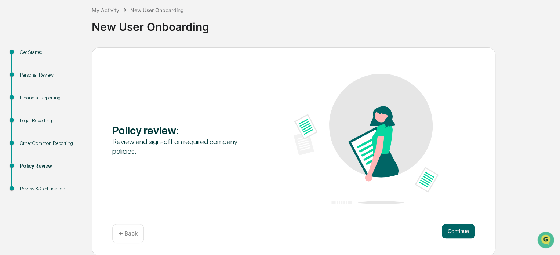
click at [453, 232] on button "Continue" at bounding box center [458, 231] width 33 height 15
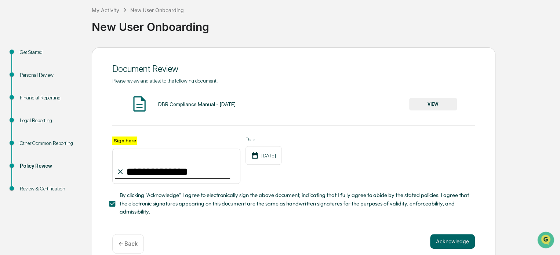
click at [453, 232] on div "**********" at bounding box center [294, 156] width 404 height 219
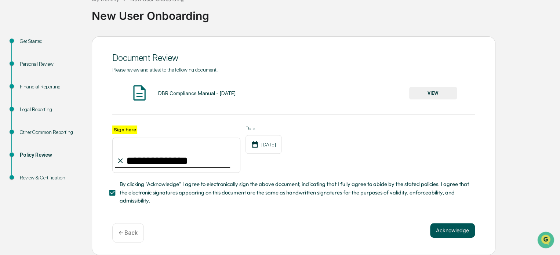
click at [455, 229] on button "Acknowledge" at bounding box center [452, 230] width 45 height 15
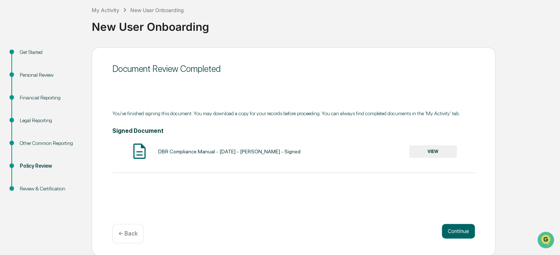
click at [444, 152] on button "VIEW" at bounding box center [433, 151] width 48 height 12
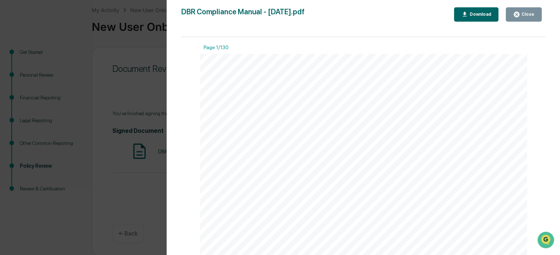
click at [517, 13] on icon "button" at bounding box center [516, 14] width 7 height 7
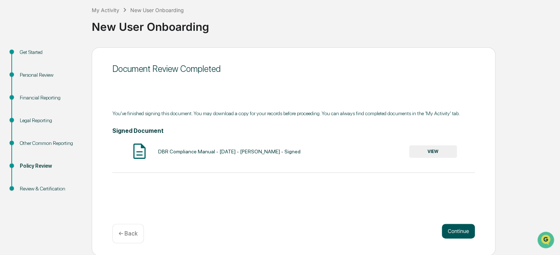
click at [460, 230] on button "Continue" at bounding box center [458, 231] width 33 height 15
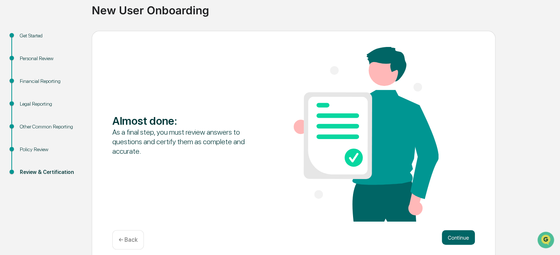
scroll to position [63, 0]
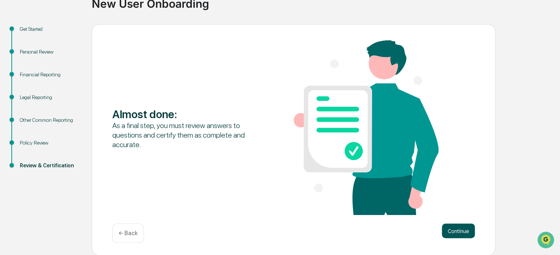
click at [455, 226] on button "Continue" at bounding box center [458, 231] width 33 height 15
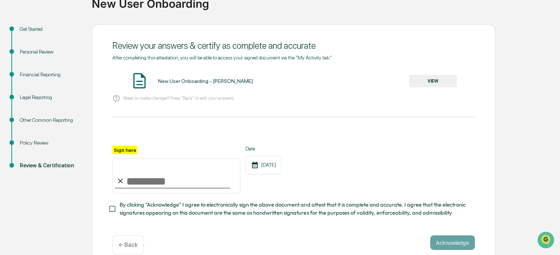
click at [157, 179] on input "Sign here" at bounding box center [176, 175] width 128 height 35
type input "**********"
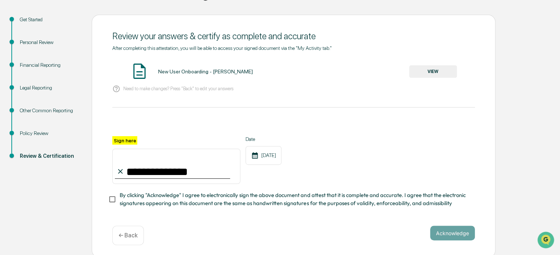
scroll to position [78, 0]
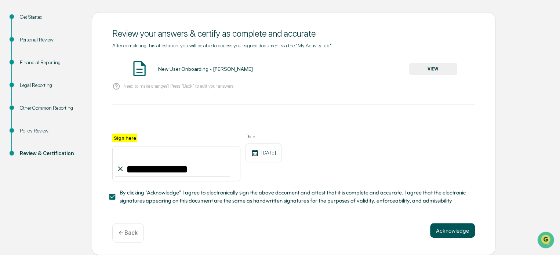
click at [440, 234] on button "Acknowledge" at bounding box center [452, 230] width 45 height 15
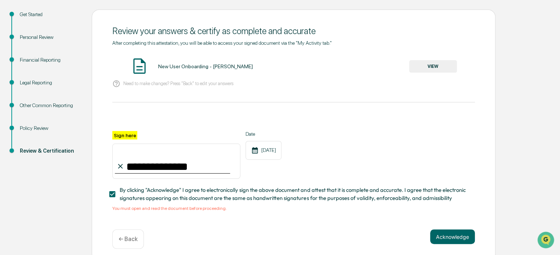
click at [172, 61] on div "New User Onboarding - Jeremy Suschak VIEW" at bounding box center [293, 66] width 363 height 19
click at [172, 66] on div "New User Onboarding - [PERSON_NAME]" at bounding box center [205, 66] width 95 height 6
click at [442, 68] on button "VIEW" at bounding box center [433, 66] width 48 height 12
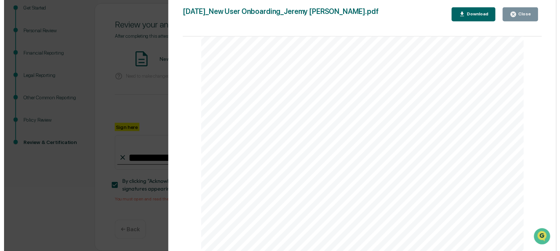
scroll to position [1430, 0]
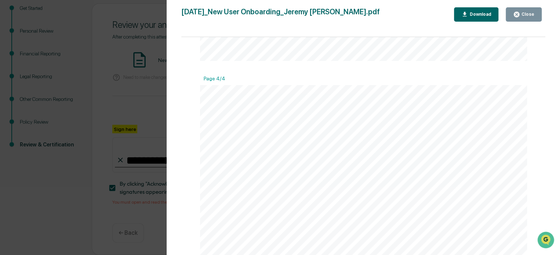
click at [526, 16] on div "Close" at bounding box center [527, 14] width 14 height 5
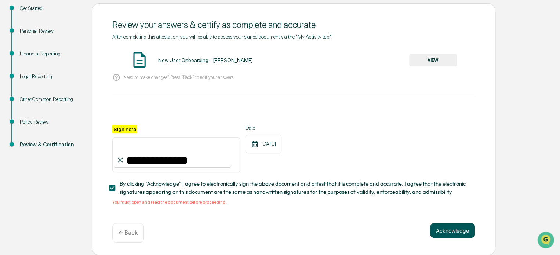
click at [465, 233] on button "Acknowledge" at bounding box center [452, 230] width 45 height 15
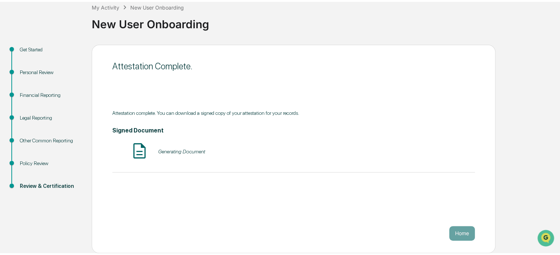
scroll to position [40, 0]
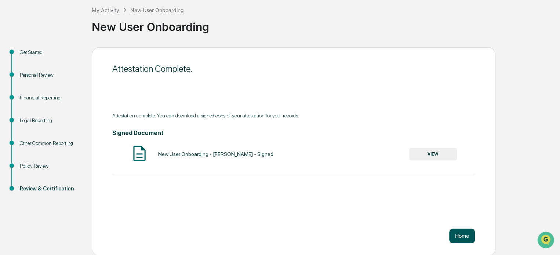
click at [464, 240] on button "Home" at bounding box center [462, 236] width 26 height 15
